Goal: Transaction & Acquisition: Book appointment/travel/reservation

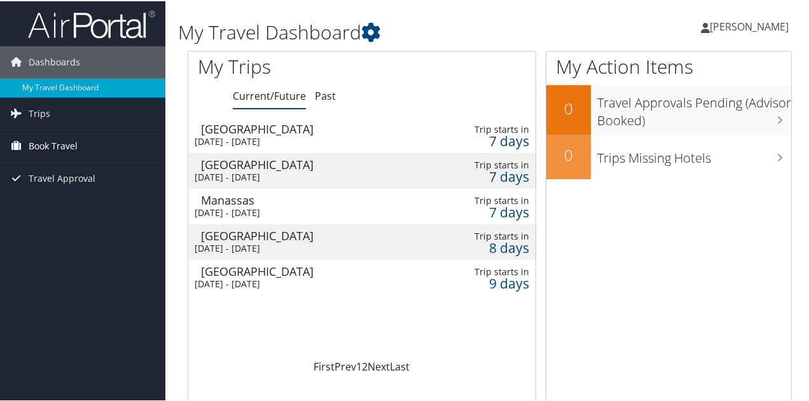
click at [58, 146] on span "Book Travel" at bounding box center [53, 145] width 49 height 32
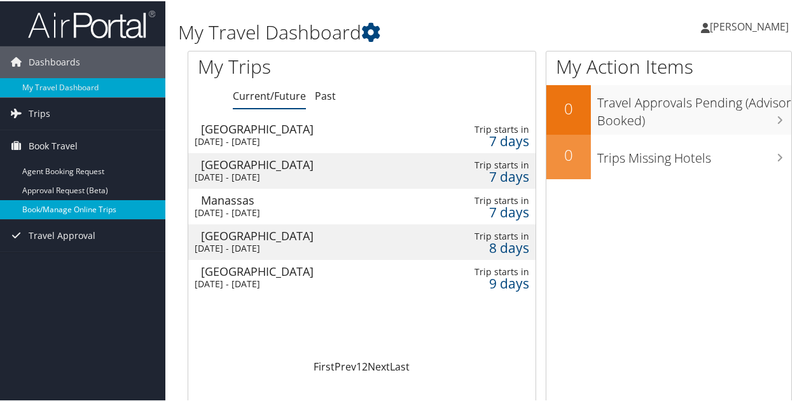
click at [88, 212] on link "Book/Manage Online Trips" at bounding box center [82, 208] width 165 height 19
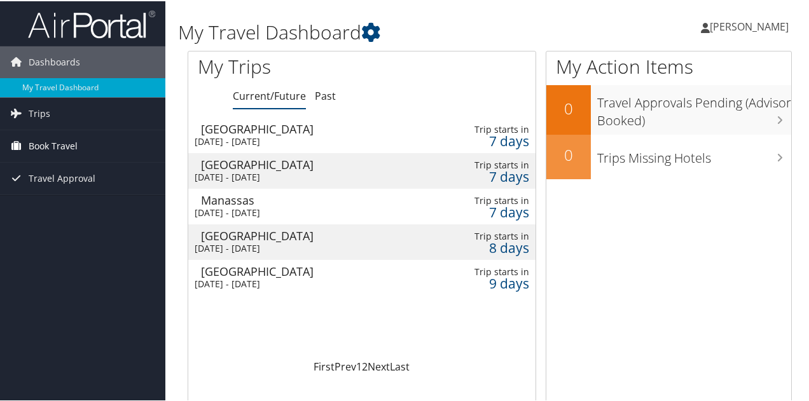
click at [82, 141] on link "Book Travel" at bounding box center [82, 145] width 165 height 32
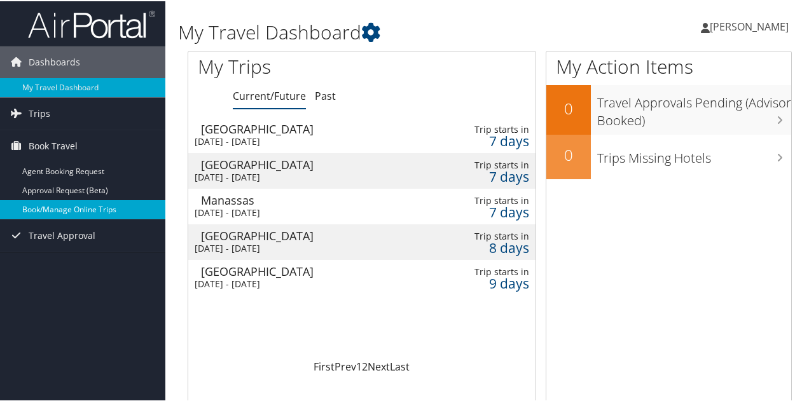
click at [82, 213] on link "Book/Manage Online Trips" at bounding box center [82, 208] width 165 height 19
click at [58, 213] on link "Book/Manage Online Trips" at bounding box center [82, 208] width 165 height 19
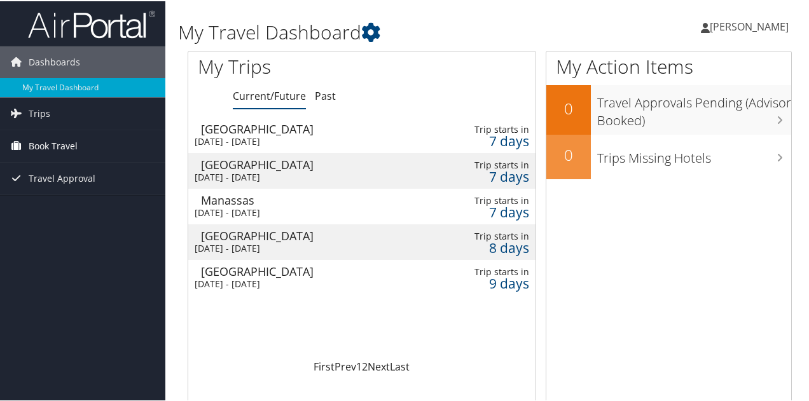
click at [96, 142] on link "Book Travel" at bounding box center [82, 145] width 165 height 32
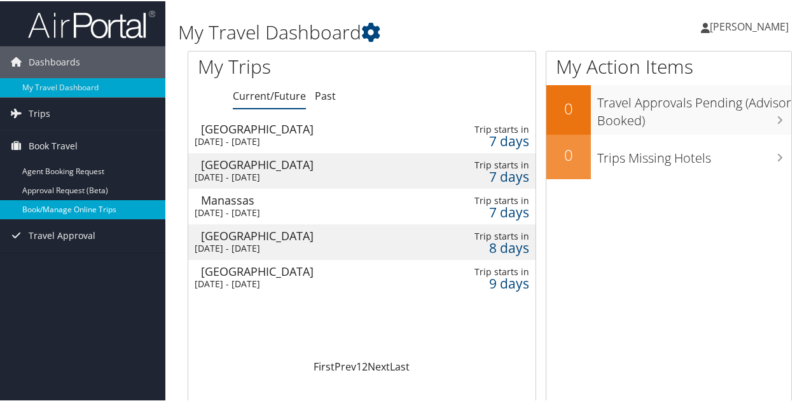
click at [80, 212] on link "Book/Manage Online Trips" at bounding box center [82, 208] width 165 height 19
